Goal: Communication & Community: Connect with others

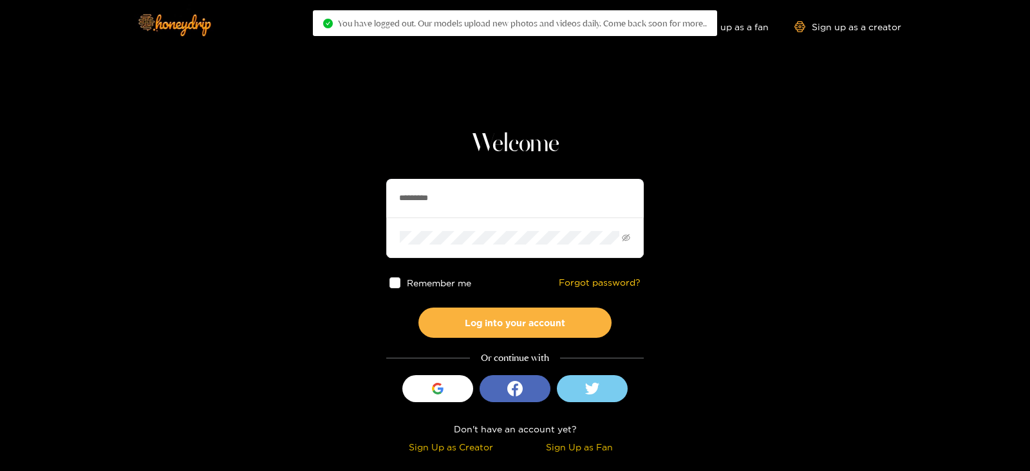
click at [409, 207] on input "*********" at bounding box center [514, 198] width 257 height 39
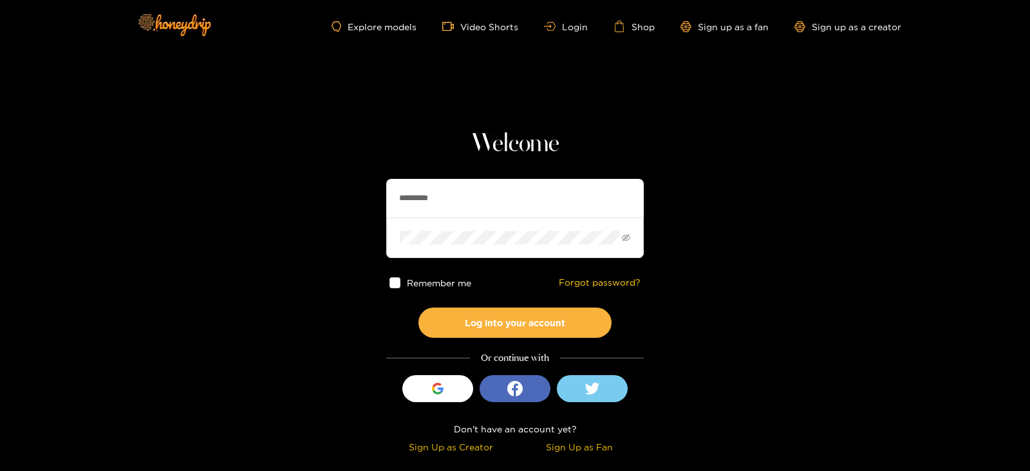
paste input "text"
type input "******"
click at [418, 308] on button "Log into your account" at bounding box center [514, 323] width 193 height 30
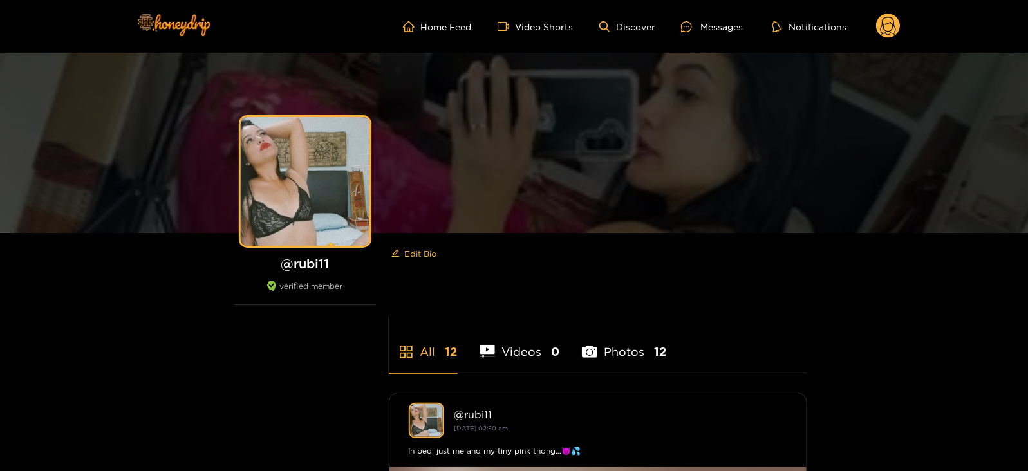
click at [885, 39] on icon at bounding box center [888, 27] width 24 height 26
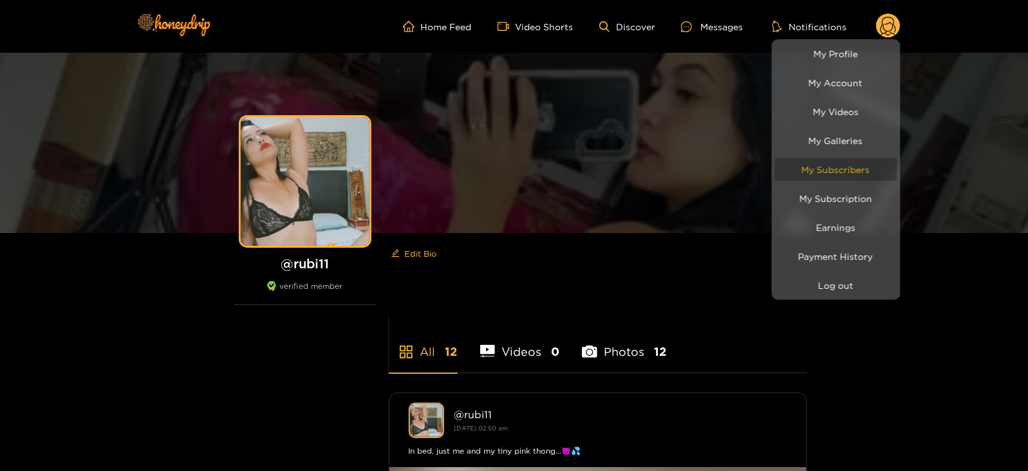
click at [819, 172] on link "My Subscribers" at bounding box center [836, 169] width 122 height 23
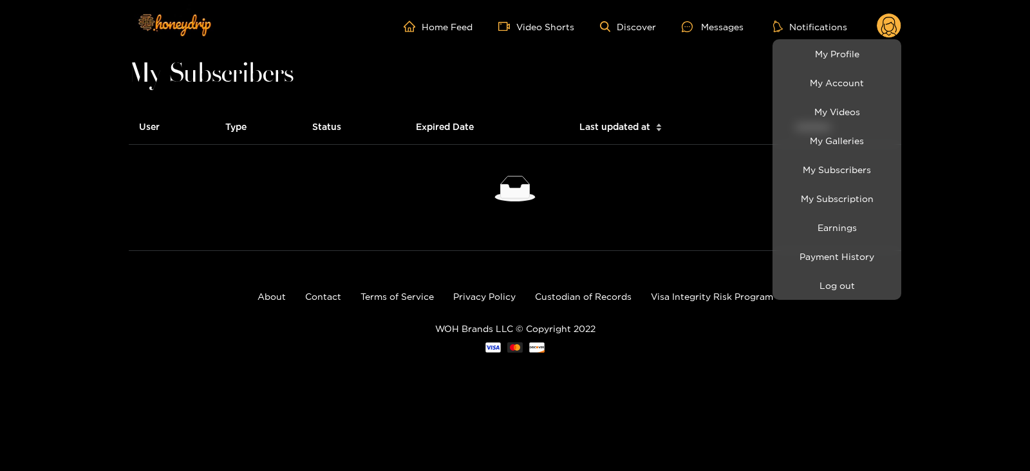
click at [724, 33] on div at bounding box center [515, 235] width 1030 height 471
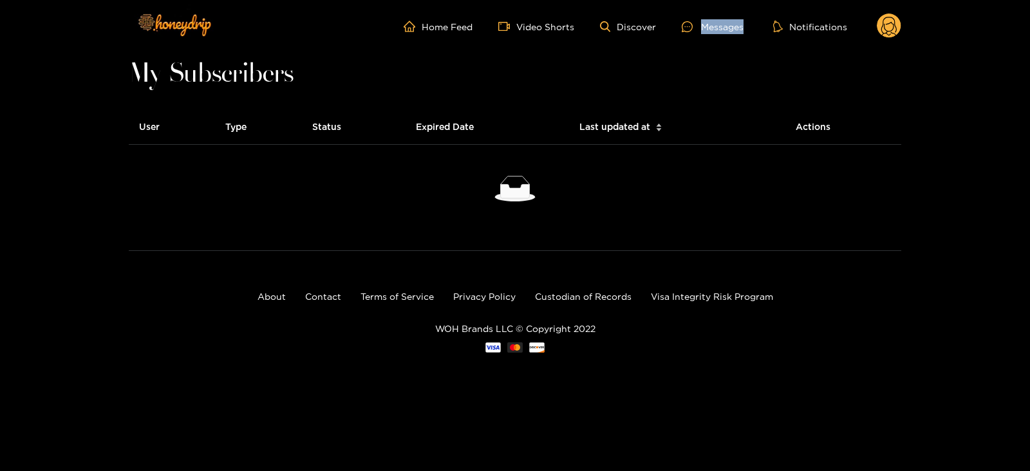
click at [724, 33] on div "Messages" at bounding box center [713, 26] width 62 height 15
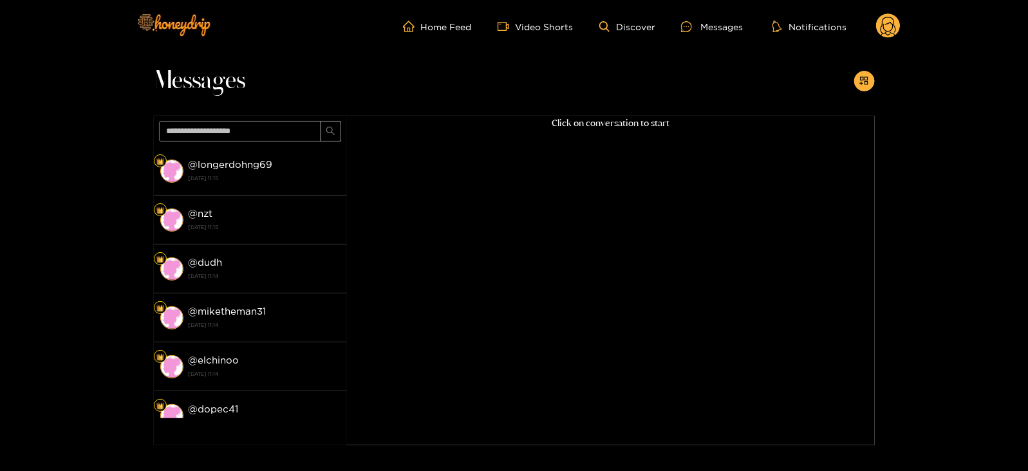
click at [445, 206] on div "Click on conversation to start" at bounding box center [611, 264] width 528 height 296
click at [879, 32] on circle at bounding box center [888, 26] width 24 height 24
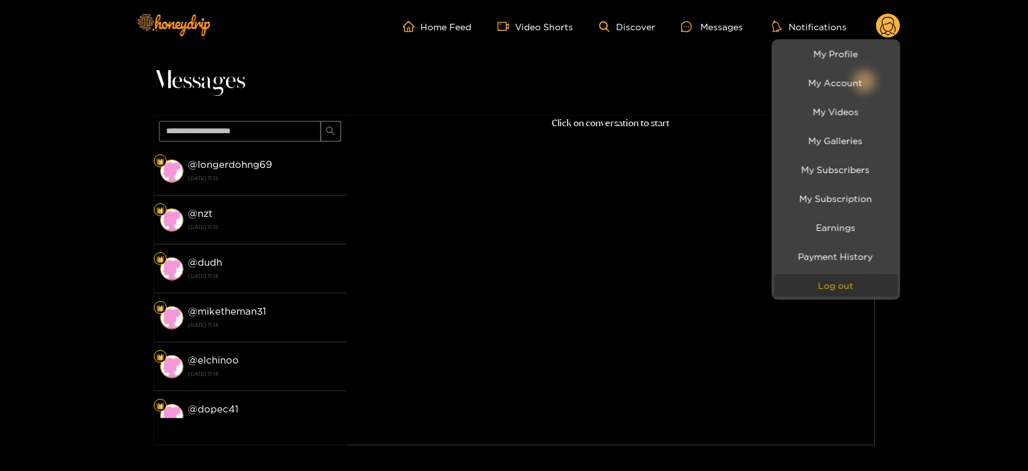
click at [803, 295] on button "Log out" at bounding box center [836, 285] width 122 height 23
